Goal: Contribute content

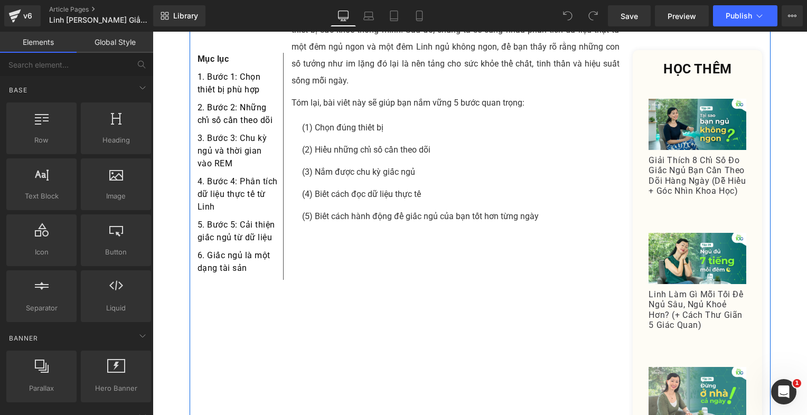
scroll to position [686, 0]
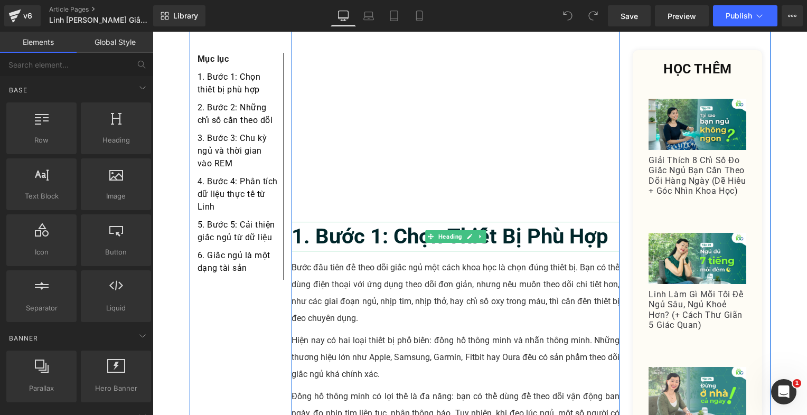
click at [369, 224] on b "1. Bước 1: Chọn Thiết Bị Phù Hợp" at bounding box center [449, 236] width 317 height 25
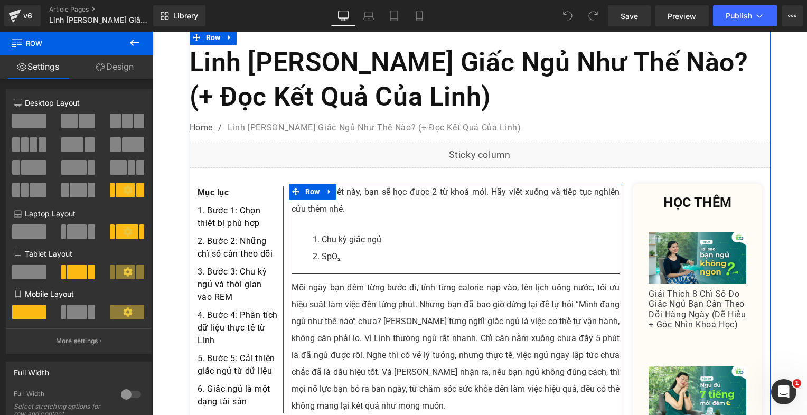
scroll to position [0, 0]
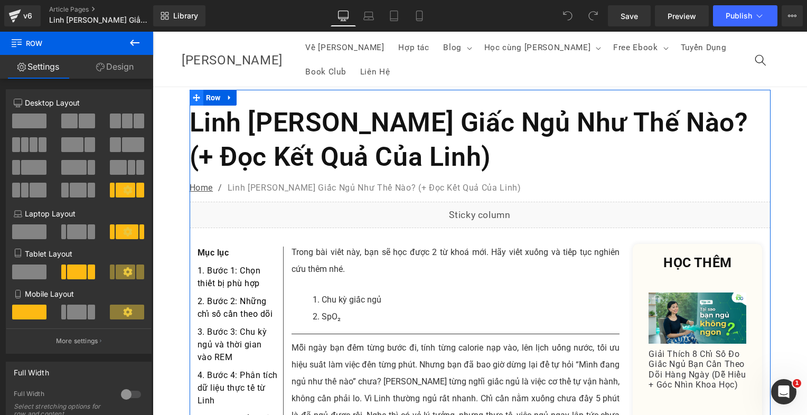
click at [195, 94] on icon at bounding box center [196, 97] width 7 height 7
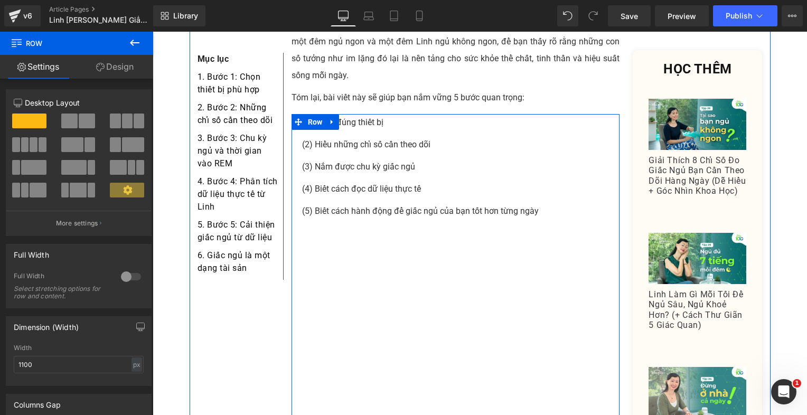
scroll to position [475, 0]
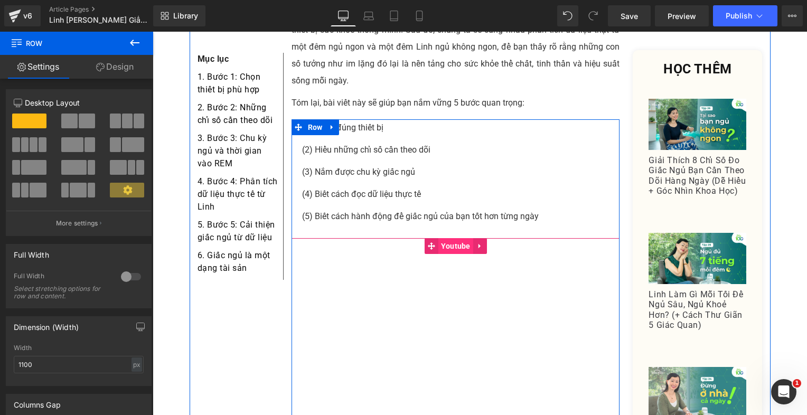
click at [445, 238] on span "Youtube" at bounding box center [455, 246] width 35 height 16
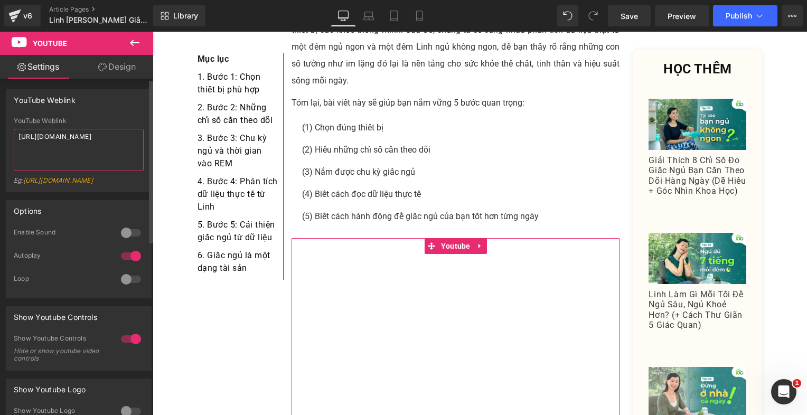
click at [88, 134] on textarea "[URL][DOMAIN_NAME]" at bounding box center [79, 150] width 130 height 42
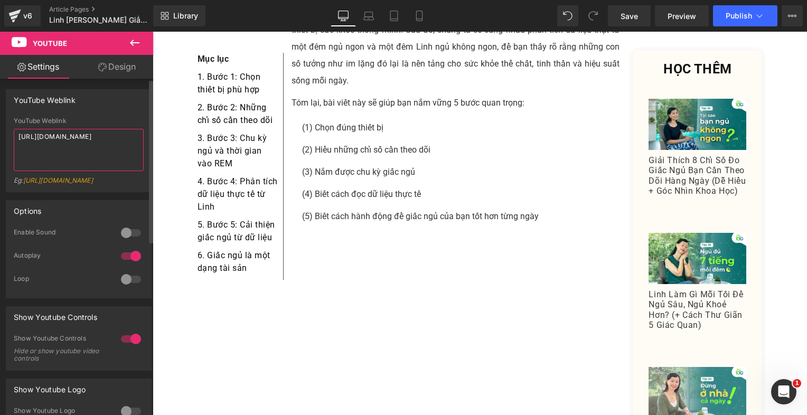
paste textarea "8T4P-bs9EUw"
type textarea "[URL][DOMAIN_NAME]"
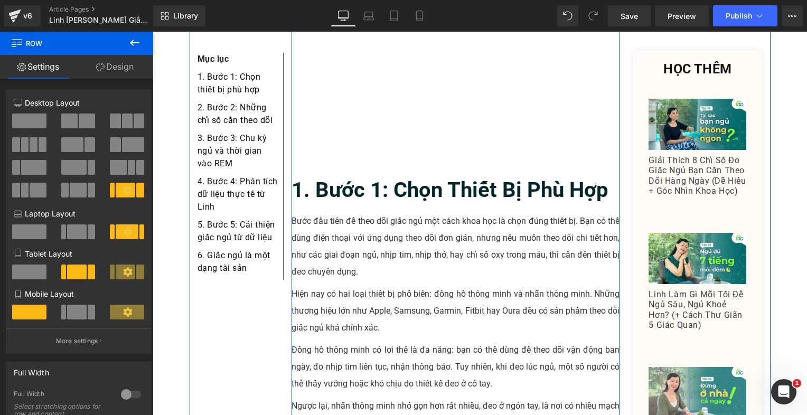
scroll to position [739, 0]
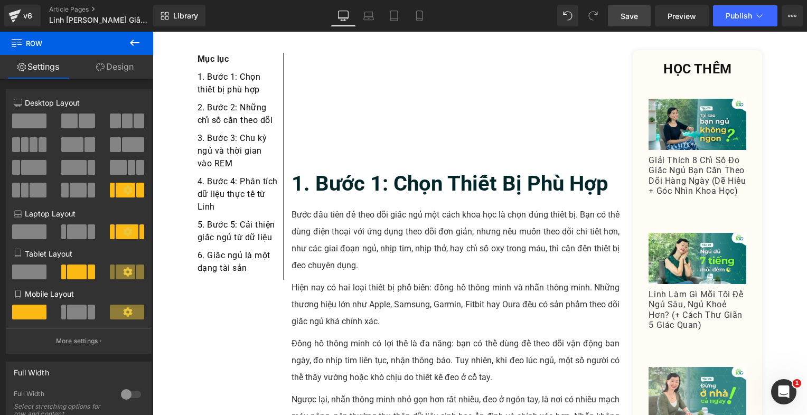
click at [642, 14] on link "Save" at bounding box center [629, 15] width 43 height 21
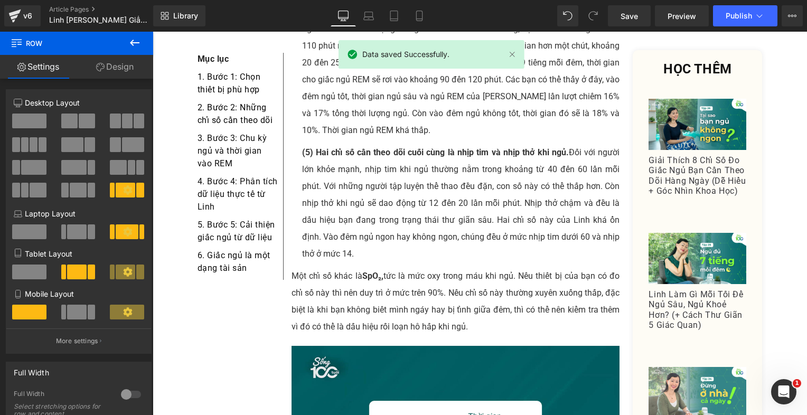
scroll to position [3061, 0]
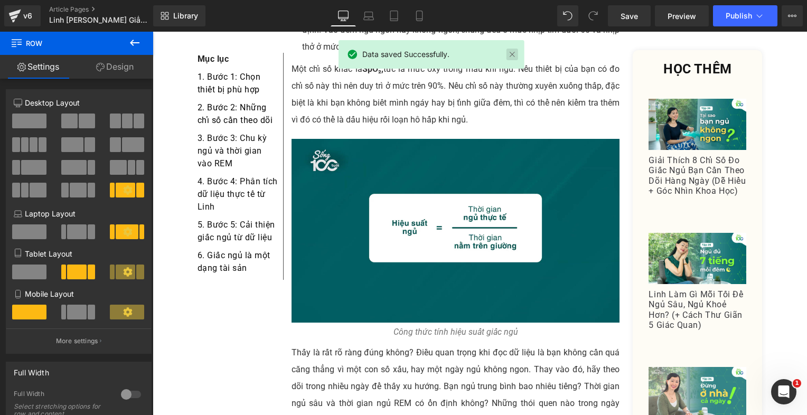
click at [511, 52] on link at bounding box center [512, 55] width 12 height 12
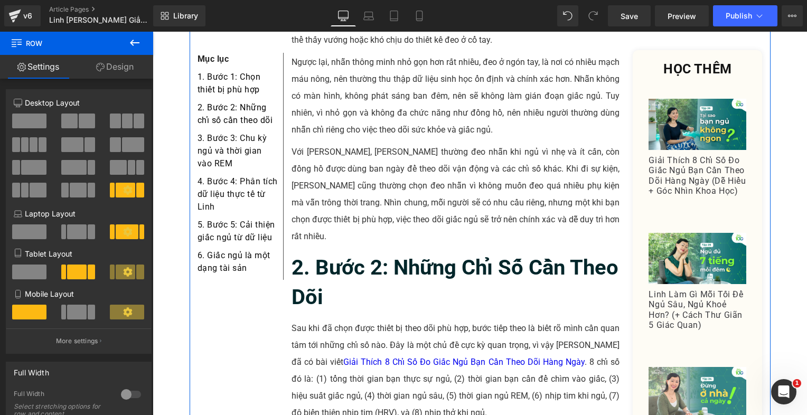
scroll to position [950, 0]
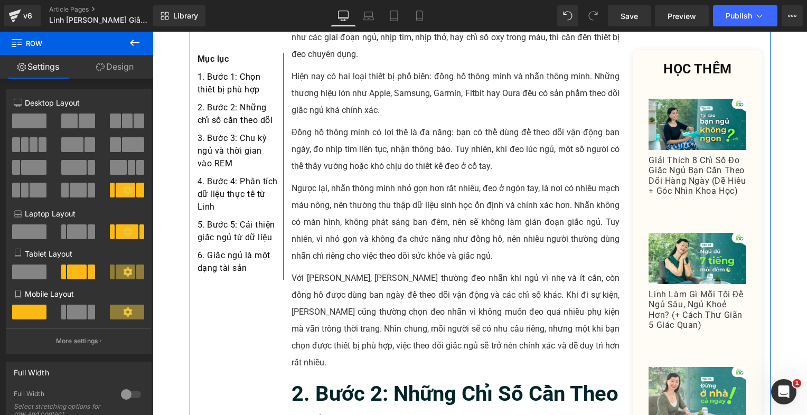
click at [385, 124] on p "Đồng hồ thông minh có lợi thế là đa năng: bạn có thể dùng để theo dõi vận động …" at bounding box center [455, 149] width 328 height 51
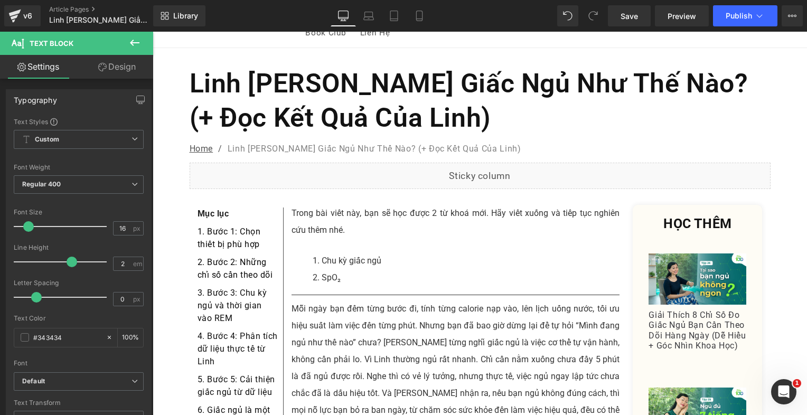
scroll to position [0, 0]
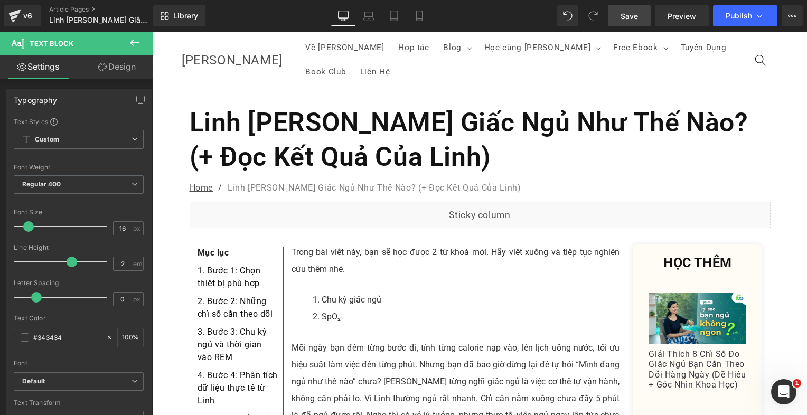
click at [634, 11] on span "Save" at bounding box center [628, 16] width 17 height 11
click at [795, 14] on icon at bounding box center [792, 16] width 8 height 8
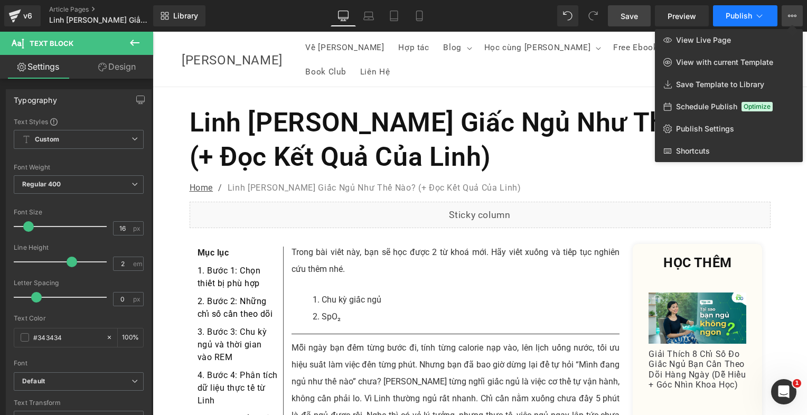
click at [762, 22] on button "Publish" at bounding box center [745, 15] width 64 height 21
click at [790, 17] on icon at bounding box center [792, 16] width 8 height 8
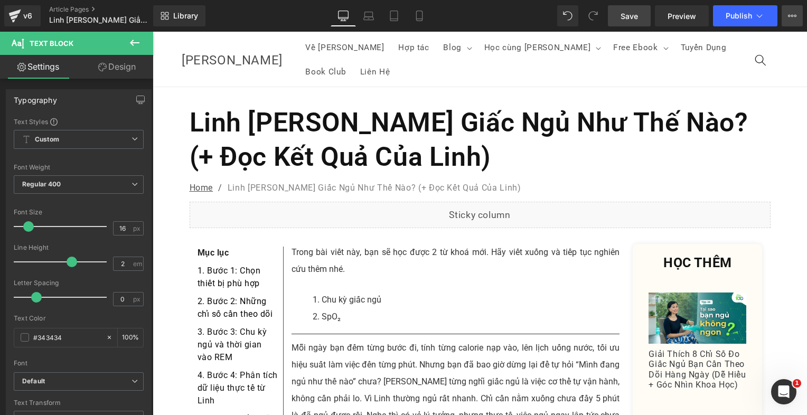
click at [790, 13] on icon at bounding box center [792, 16] width 8 height 8
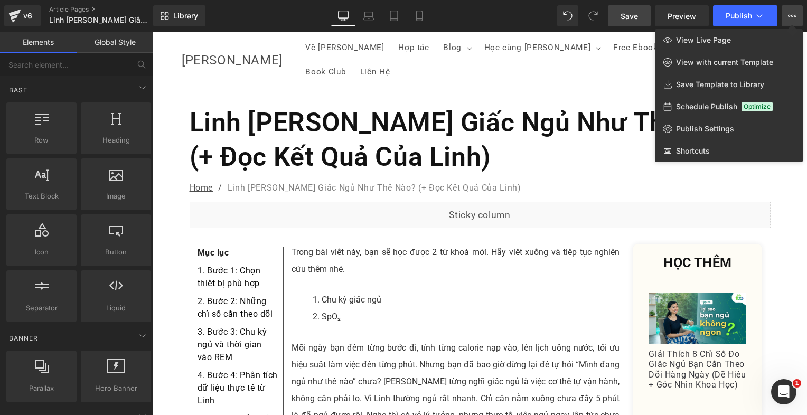
click at [576, 83] on div at bounding box center [480, 223] width 654 height 383
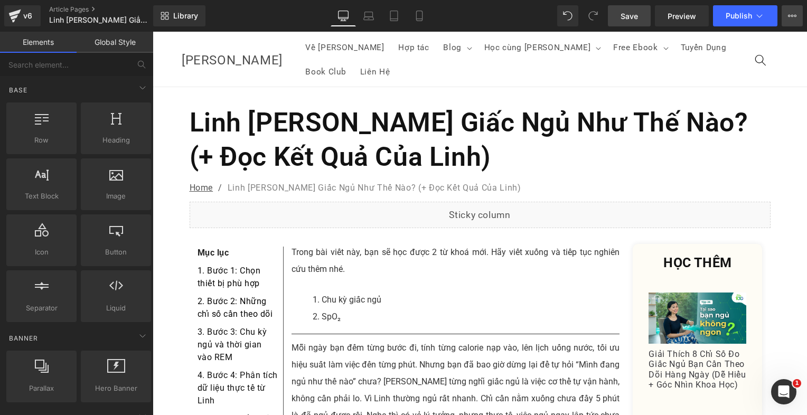
click at [794, 20] on icon at bounding box center [792, 16] width 8 height 8
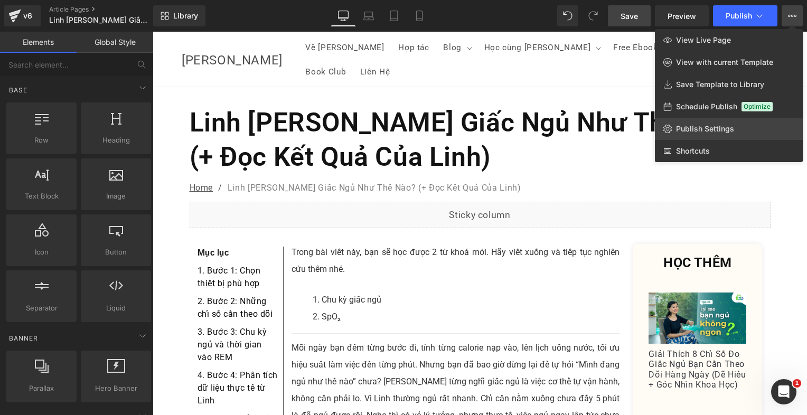
click at [728, 125] on span "Publish Settings" at bounding box center [705, 129] width 58 height 10
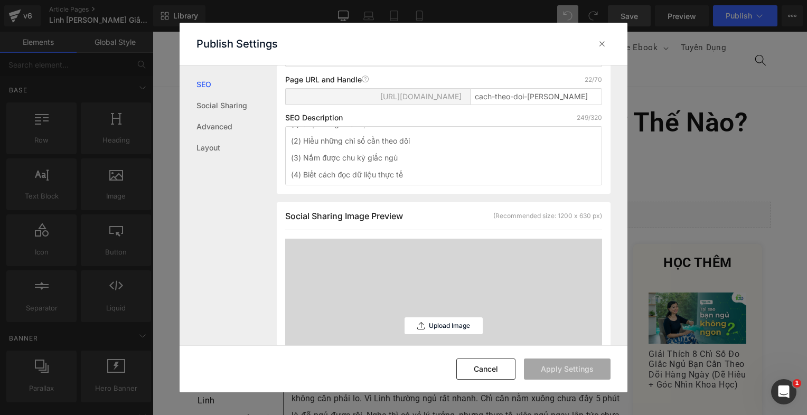
scroll to position [42, 0]
click at [422, 324] on div "Upload Image" at bounding box center [443, 325] width 78 height 17
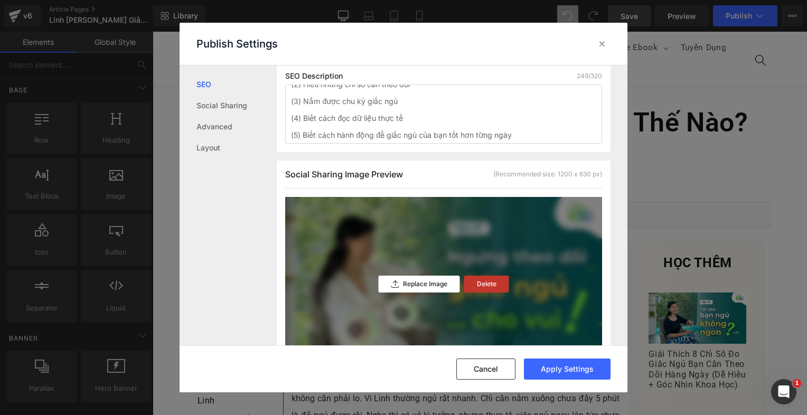
scroll to position [264, 0]
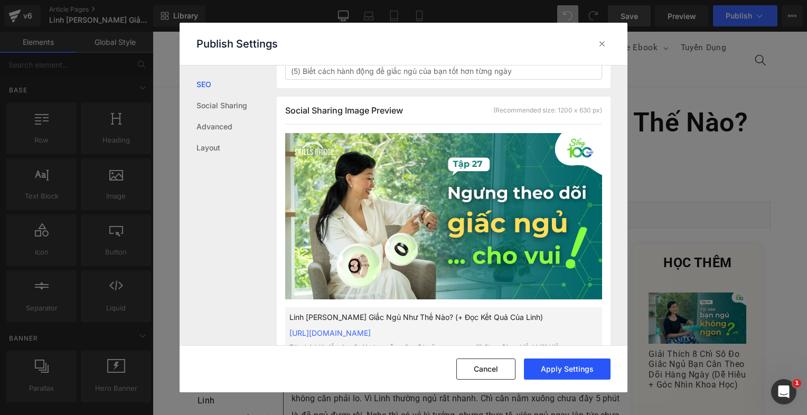
click at [593, 371] on button "Apply Settings" at bounding box center [567, 368] width 87 height 21
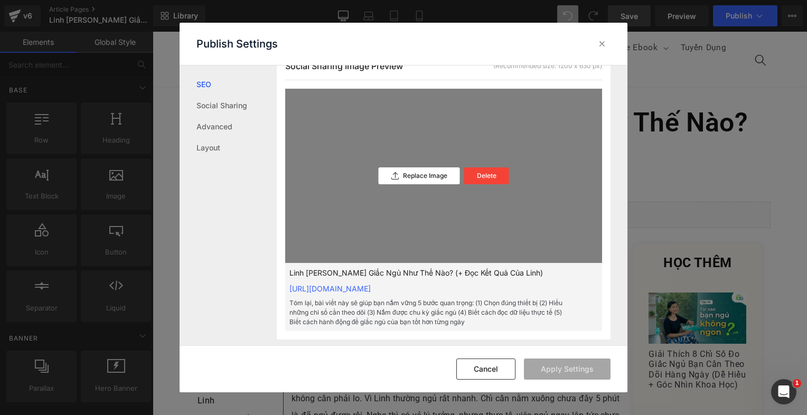
scroll to position [369, 0]
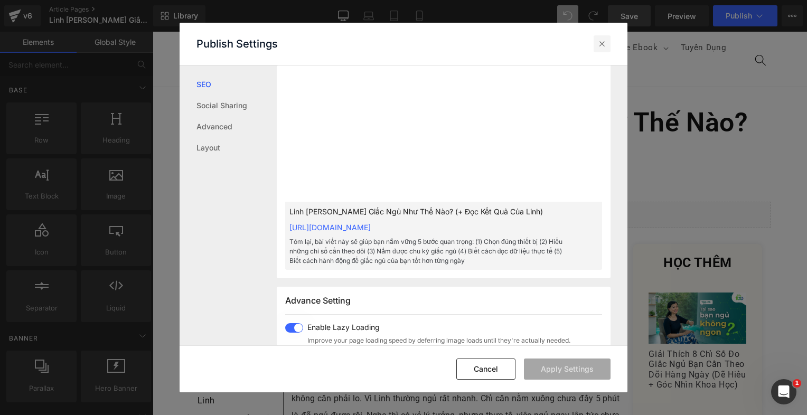
click at [601, 44] on icon at bounding box center [601, 44] width 11 height 11
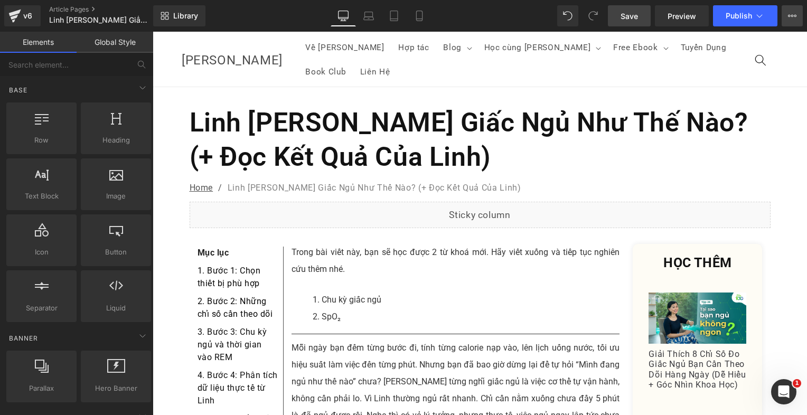
click at [785, 16] on button "View Live Page View with current Template Save Template to Library Schedule Pub…" at bounding box center [791, 15] width 21 height 21
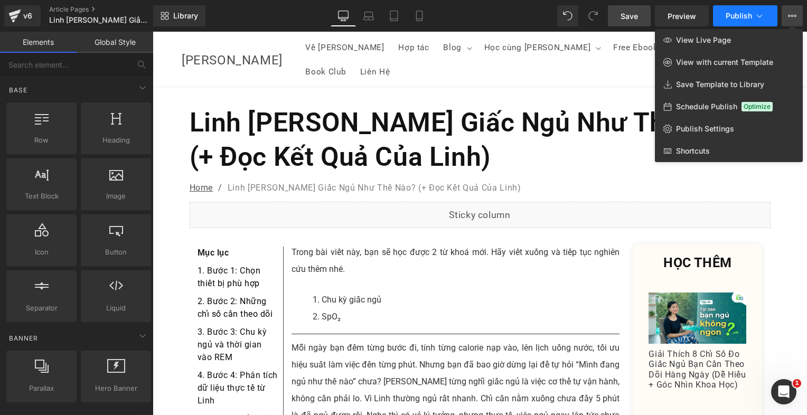
click at [731, 18] on span "Publish" at bounding box center [738, 16] width 26 height 8
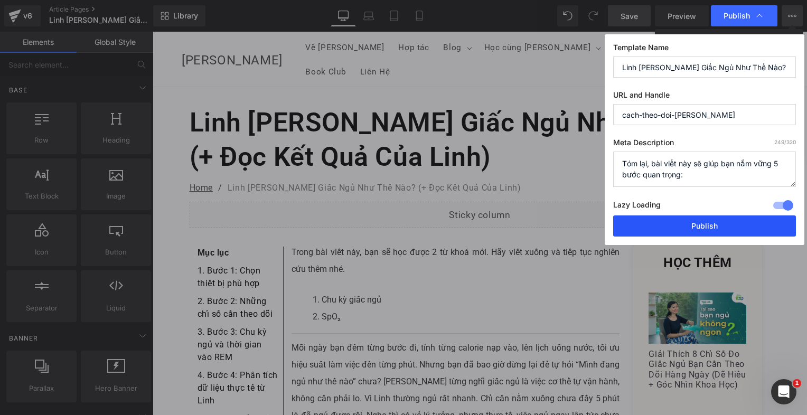
click at [653, 223] on button "Publish" at bounding box center [704, 225] width 183 height 21
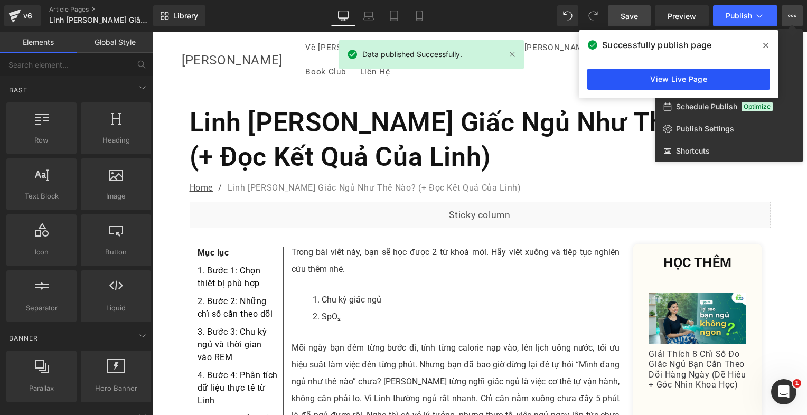
click at [646, 77] on link "View Live Page" at bounding box center [678, 79] width 183 height 21
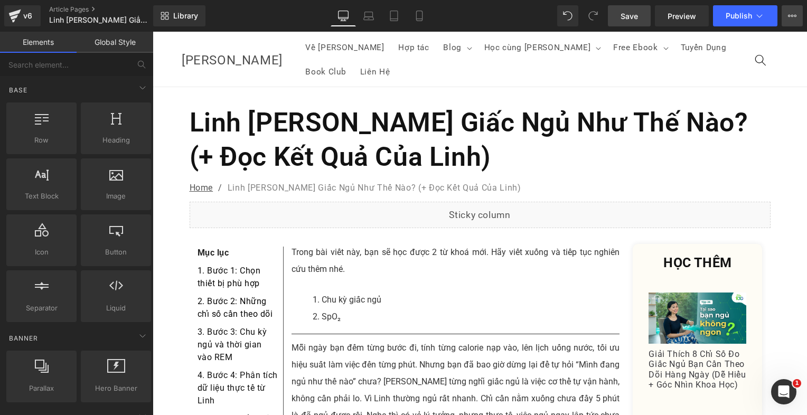
click at [791, 16] on icon at bounding box center [792, 16] width 3 height 2
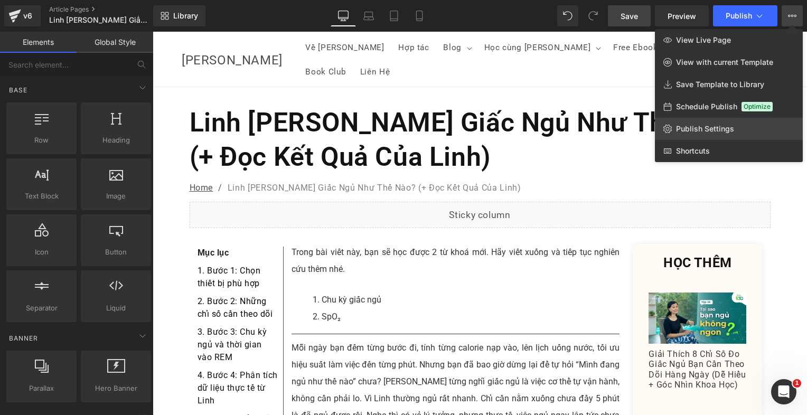
click at [689, 127] on span "Publish Settings" at bounding box center [705, 129] width 58 height 10
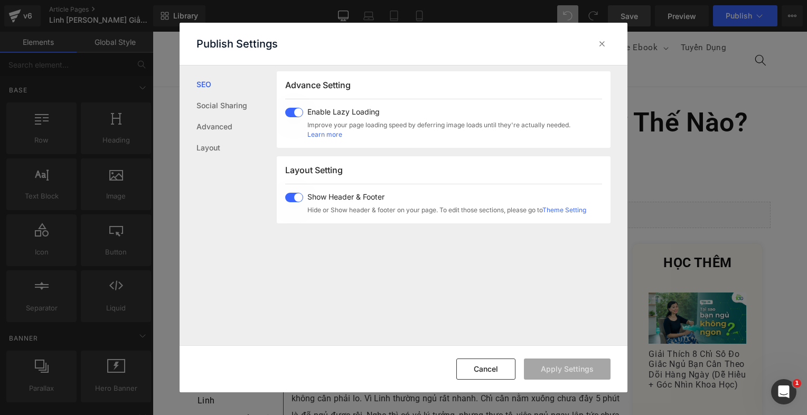
scroll to position [456, 0]
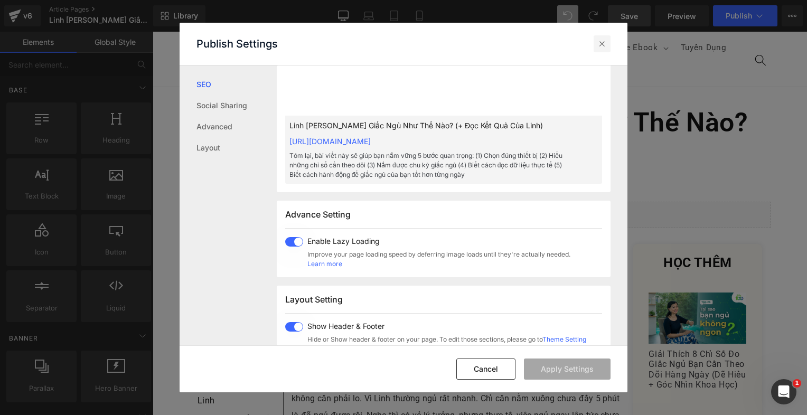
click at [599, 46] on icon at bounding box center [601, 44] width 11 height 11
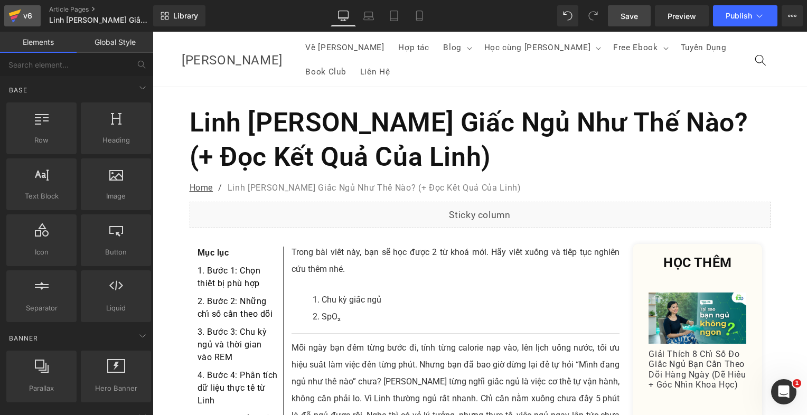
click at [33, 13] on div "v6" at bounding box center [27, 16] width 13 height 14
